Goal: Transaction & Acquisition: Subscribe to service/newsletter

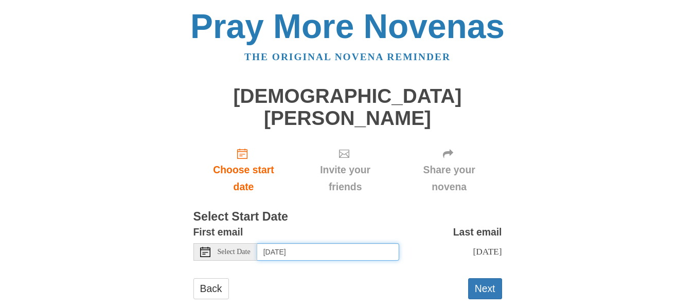
click at [294, 243] on input "[DATE]" at bounding box center [328, 251] width 142 height 17
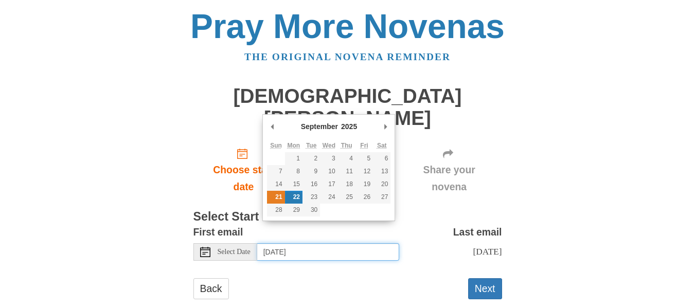
type input "[DATE]"
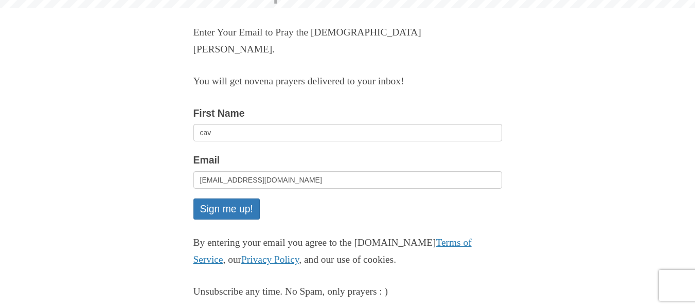
scroll to position [103, 0]
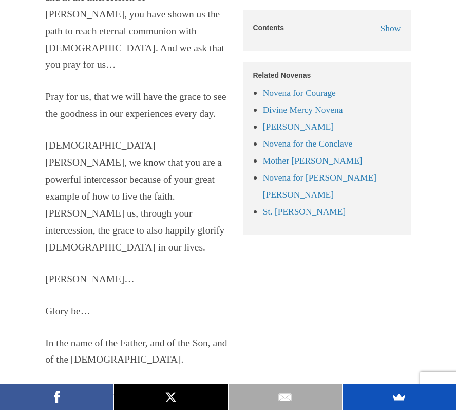
scroll to position [4760, 0]
